Goal: Task Accomplishment & Management: Use online tool/utility

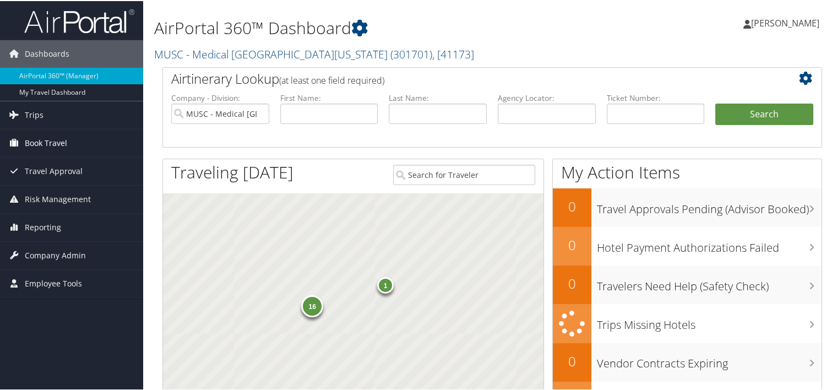
click at [53, 147] on span "Book Travel" at bounding box center [46, 142] width 42 height 28
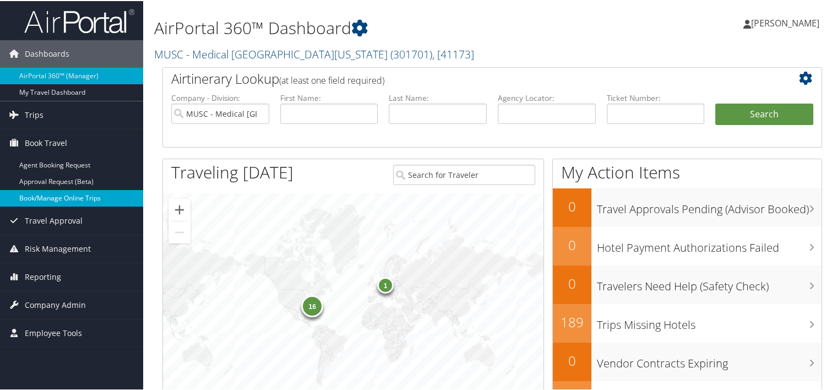
click at [60, 198] on link "Book/Manage Online Trips" at bounding box center [71, 197] width 143 height 17
